Goal: Task Accomplishment & Management: Manage account settings

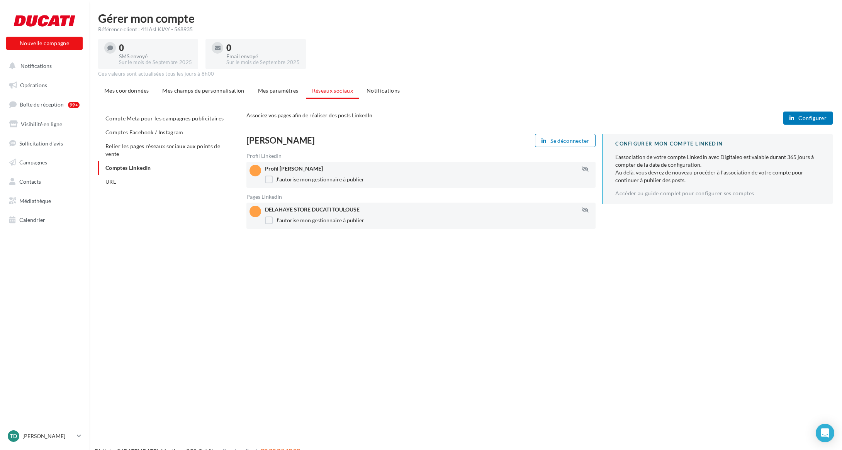
click at [809, 119] on span "Configurer" at bounding box center [813, 118] width 28 height 6
click at [821, 115] on span "Configurer" at bounding box center [813, 118] width 28 height 6
click at [383, 89] on span "Notifications" at bounding box center [384, 90] width 34 height 7
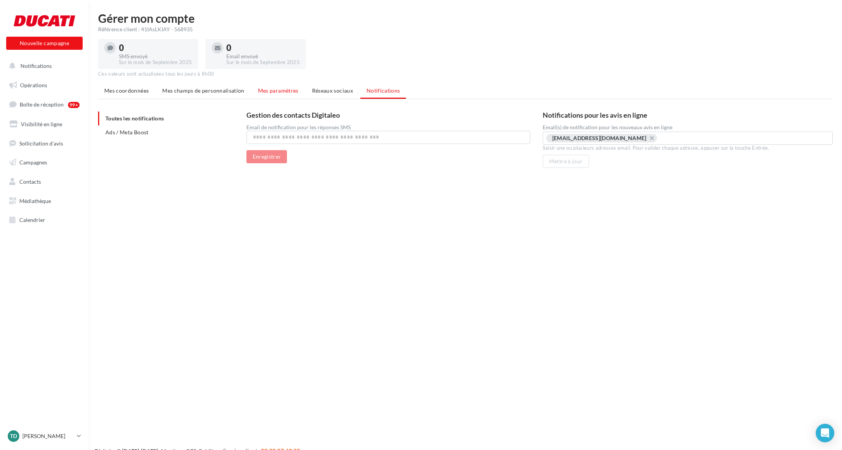
click at [267, 93] on span "Mes paramètres" at bounding box center [278, 90] width 41 height 7
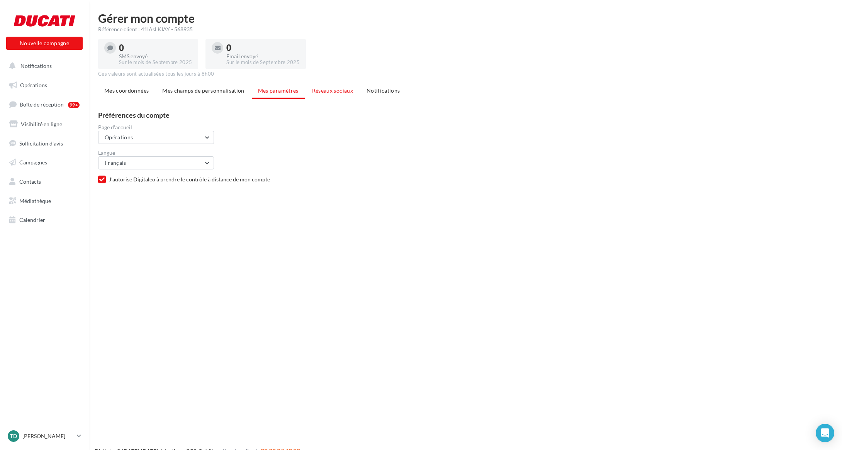
click at [340, 92] on span "Réseaux sociaux" at bounding box center [332, 90] width 41 height 7
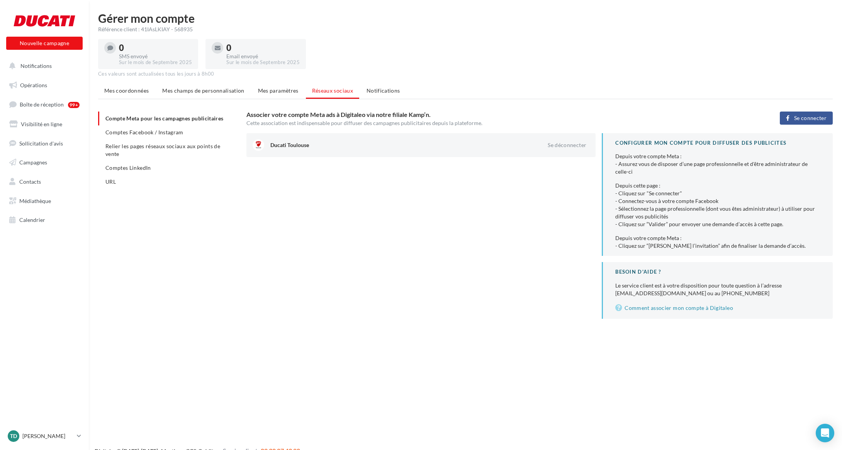
click at [144, 135] on span "Comptes Facebook / Instagram" at bounding box center [144, 132] width 78 height 7
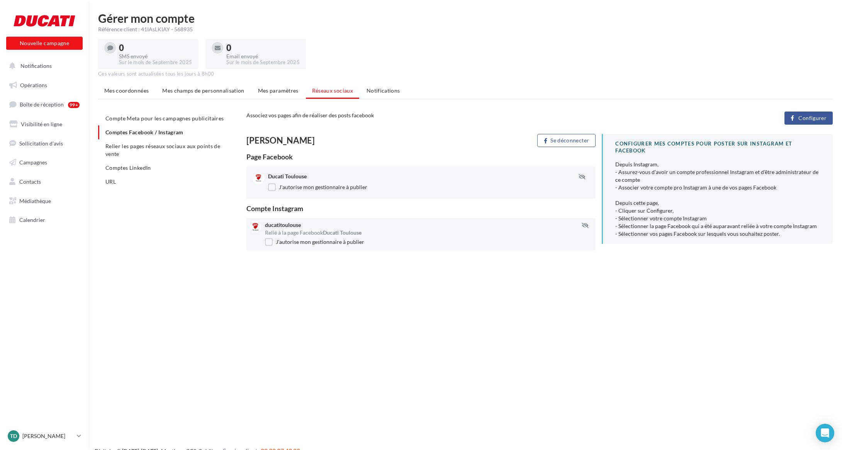
click at [135, 166] on span "Comptes LinkedIn" at bounding box center [128, 168] width 46 height 7
